Goal: Find specific page/section: Find specific page/section

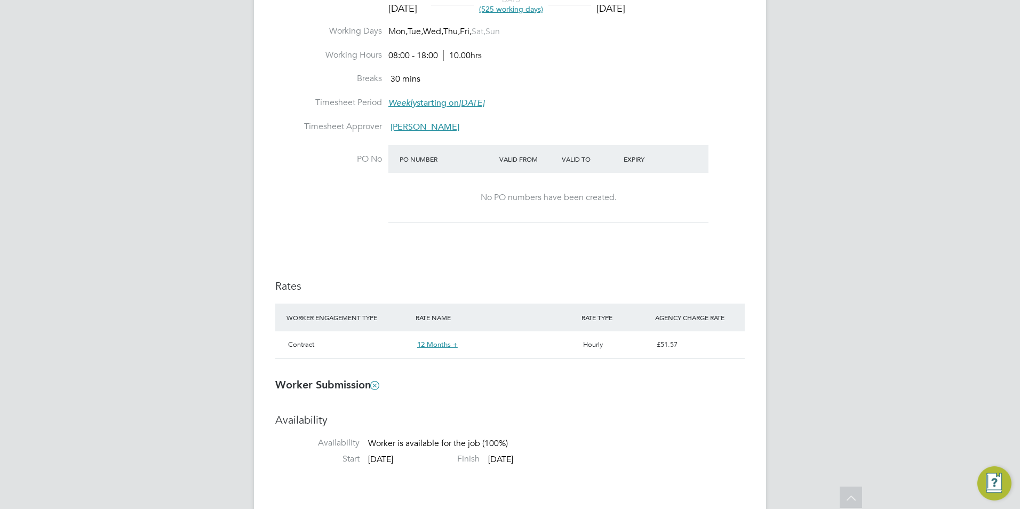
scroll to position [139, 0]
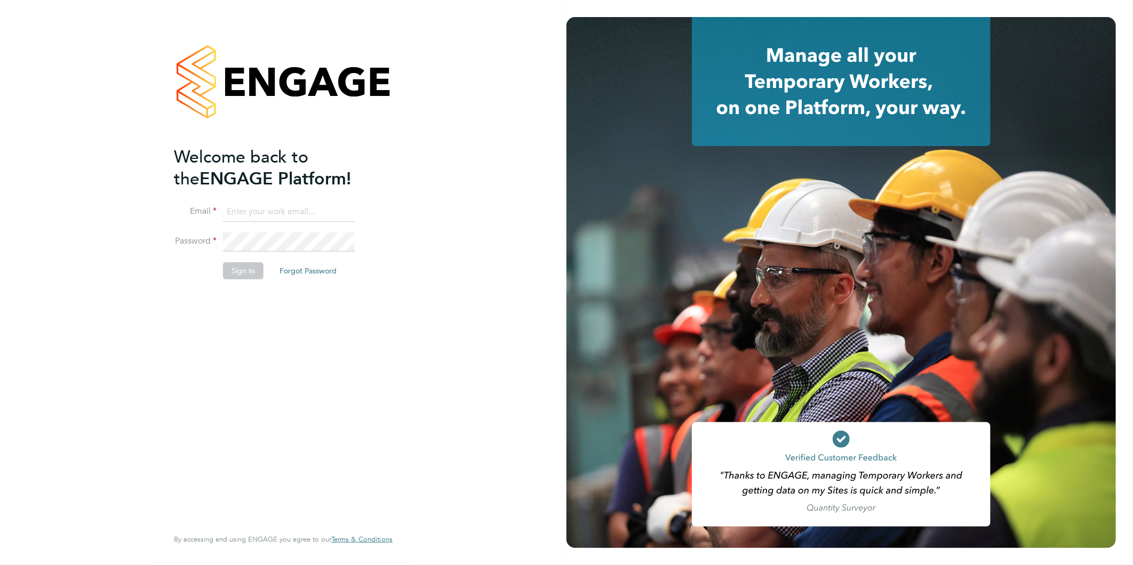
type input "claire@alliancemsp.co.uk"
click at [237, 265] on button "Sign In" at bounding box center [243, 270] width 41 height 17
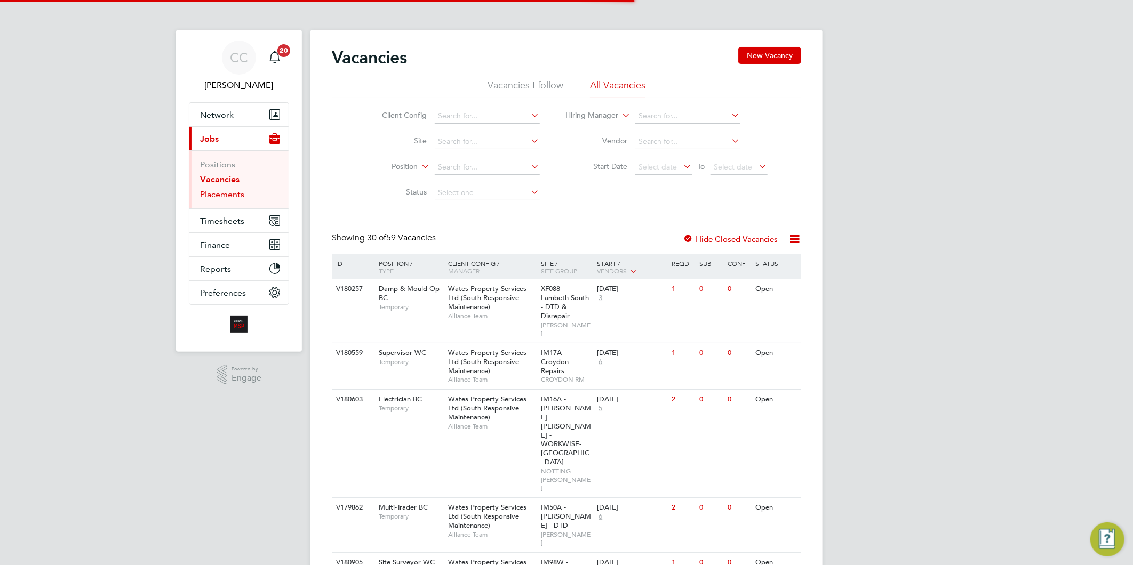
click at [230, 198] on link "Placements" at bounding box center [222, 194] width 44 height 10
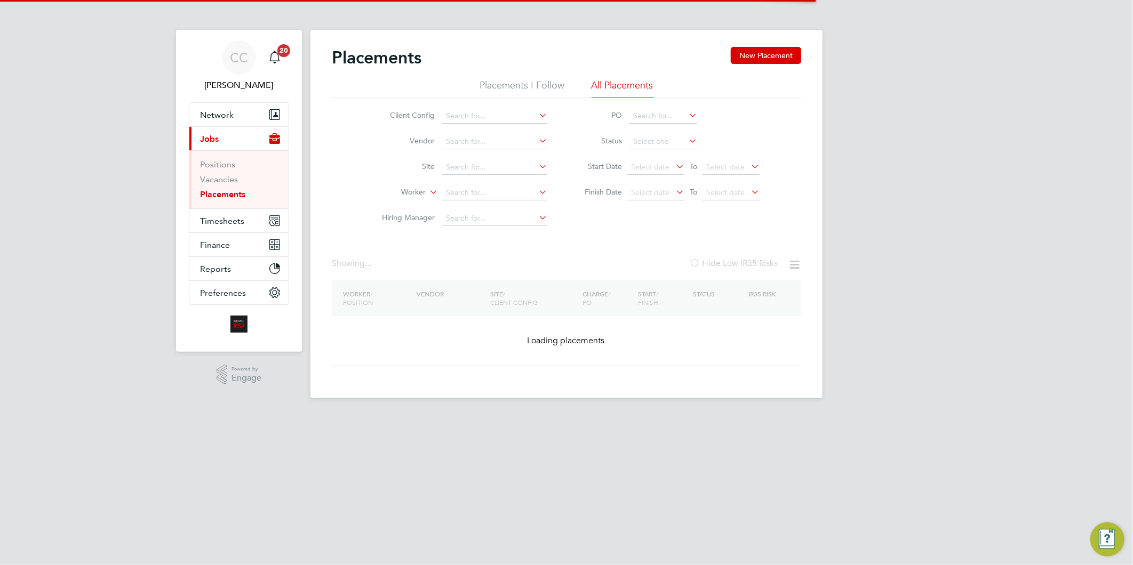
click at [469, 192] on input at bounding box center [494, 193] width 105 height 15
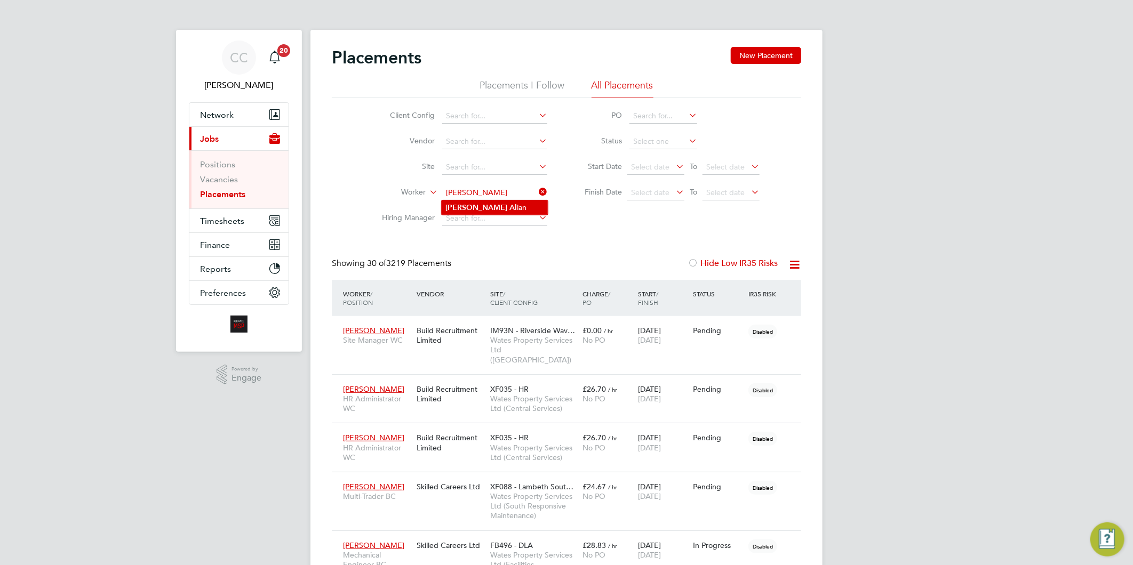
click at [484, 203] on li "[PERSON_NAME]" at bounding box center [495, 208] width 106 height 14
type input "[PERSON_NAME]"
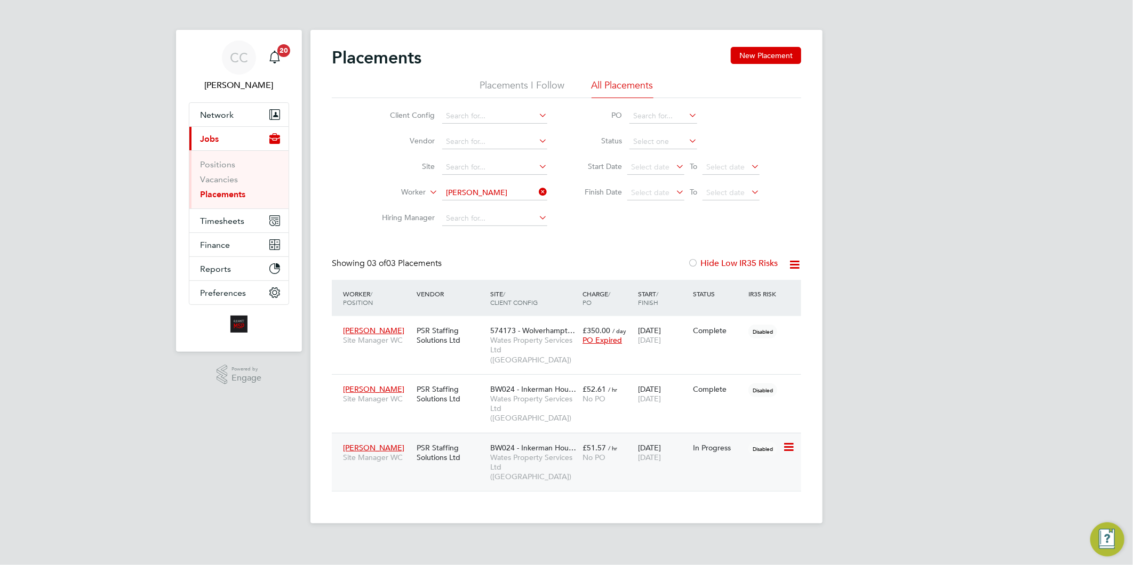
click at [601, 453] on span "No PO" at bounding box center [593, 458] width 23 height 10
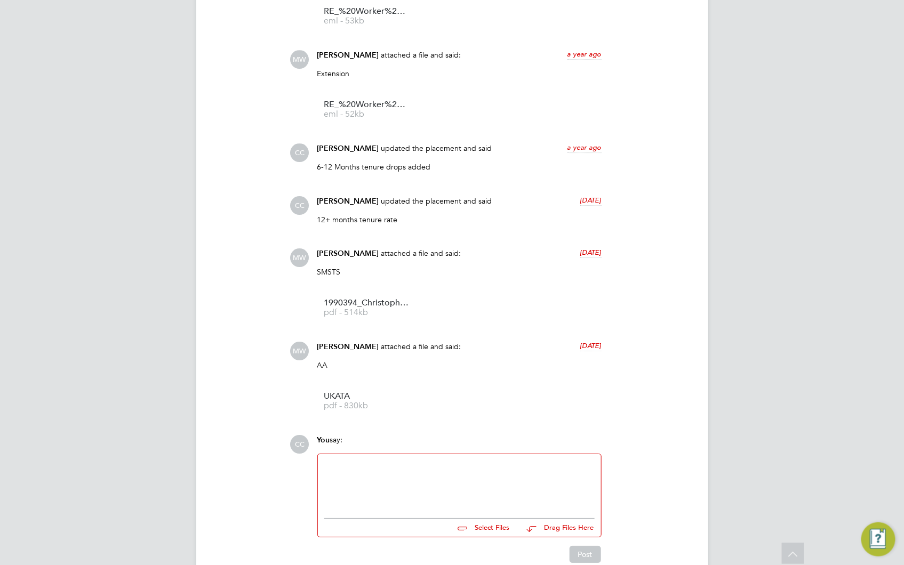
scroll to position [1303, 0]
